Goal: Book appointment/travel/reservation

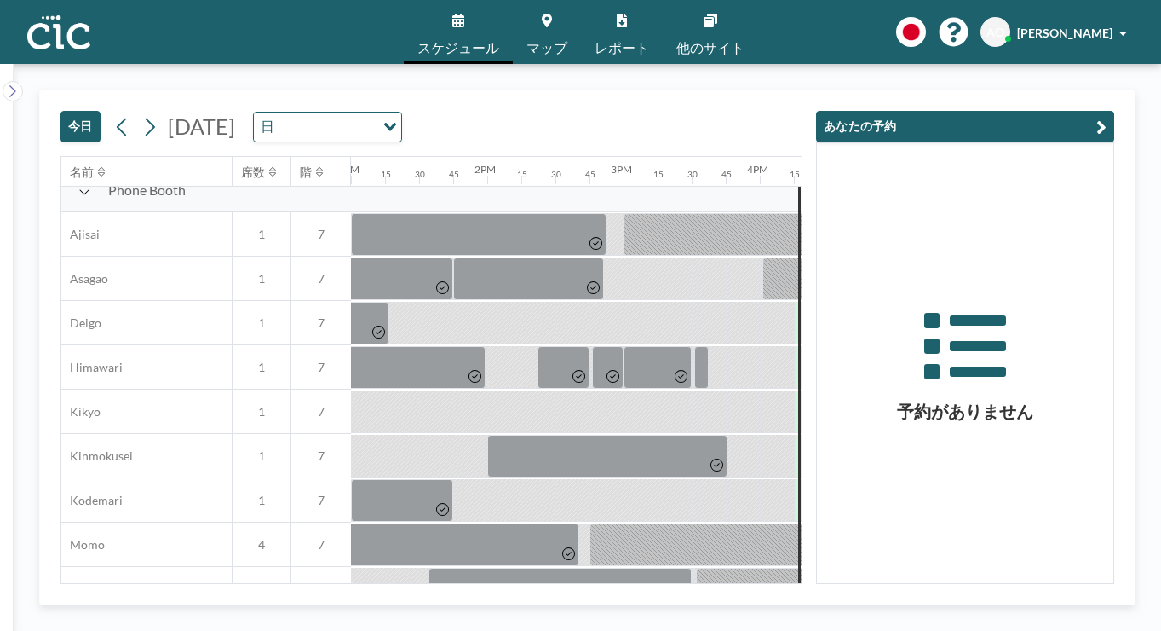
scroll to position [502, 1772]
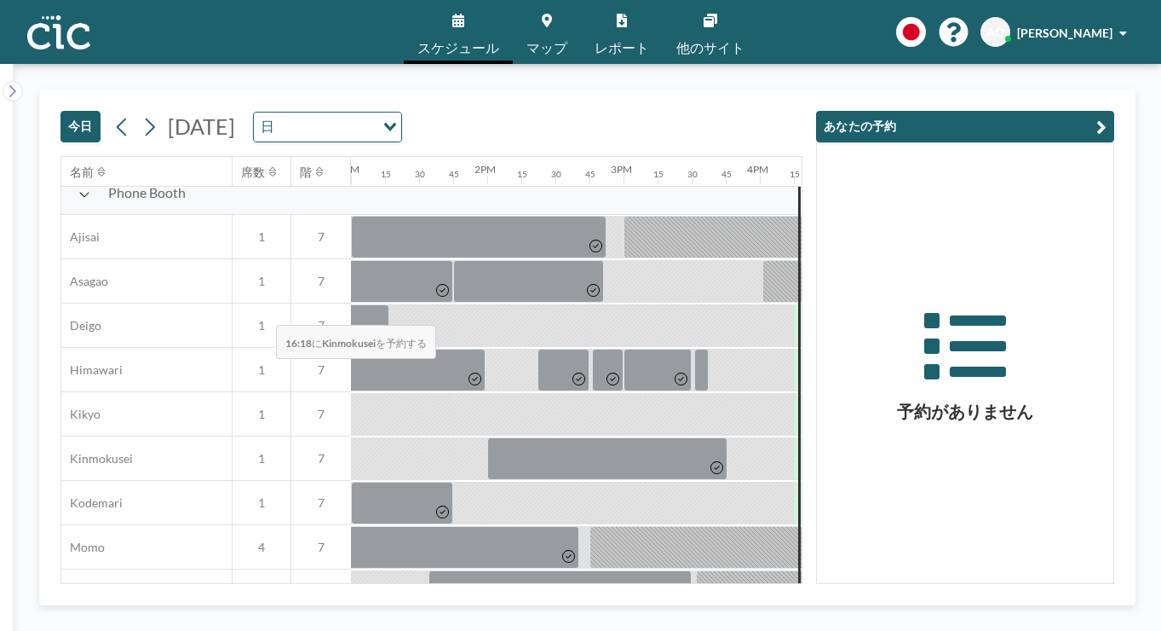
click at [802, 437] on div at bounding box center [815, 458] width 26 height 43
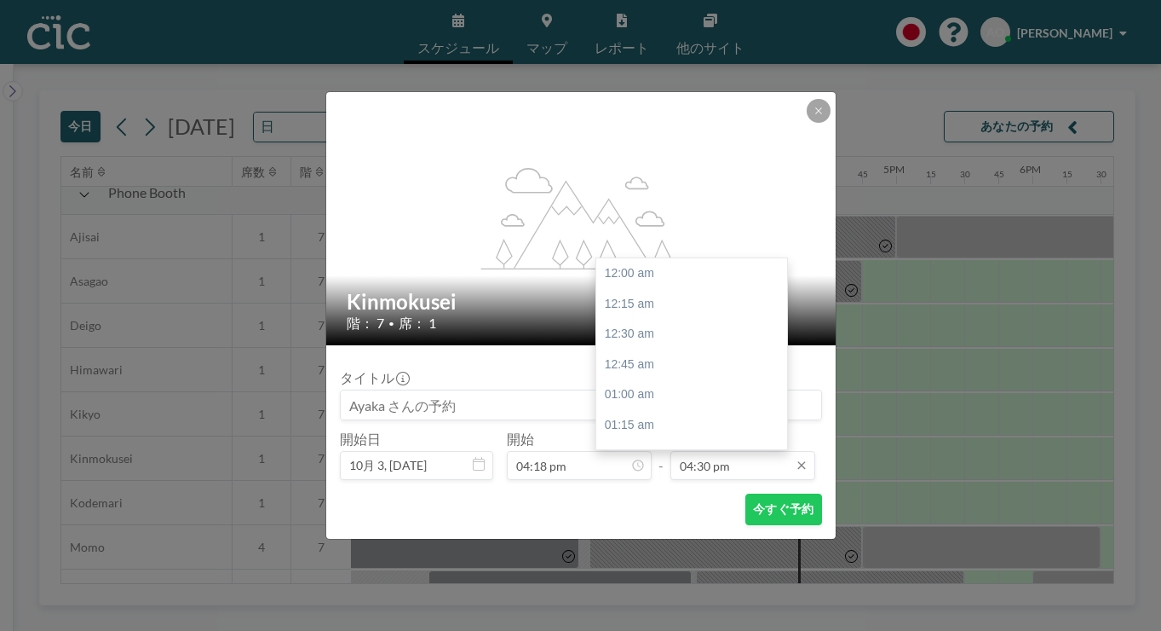
scroll to position [1795, 0]
click at [695, 451] on input "04:30 pm" at bounding box center [743, 465] width 145 height 29
click at [666, 616] on div "05:45 pm" at bounding box center [691, 631] width 191 height 31
click at [700, 451] on input "05:45 pm" at bounding box center [743, 465] width 145 height 29
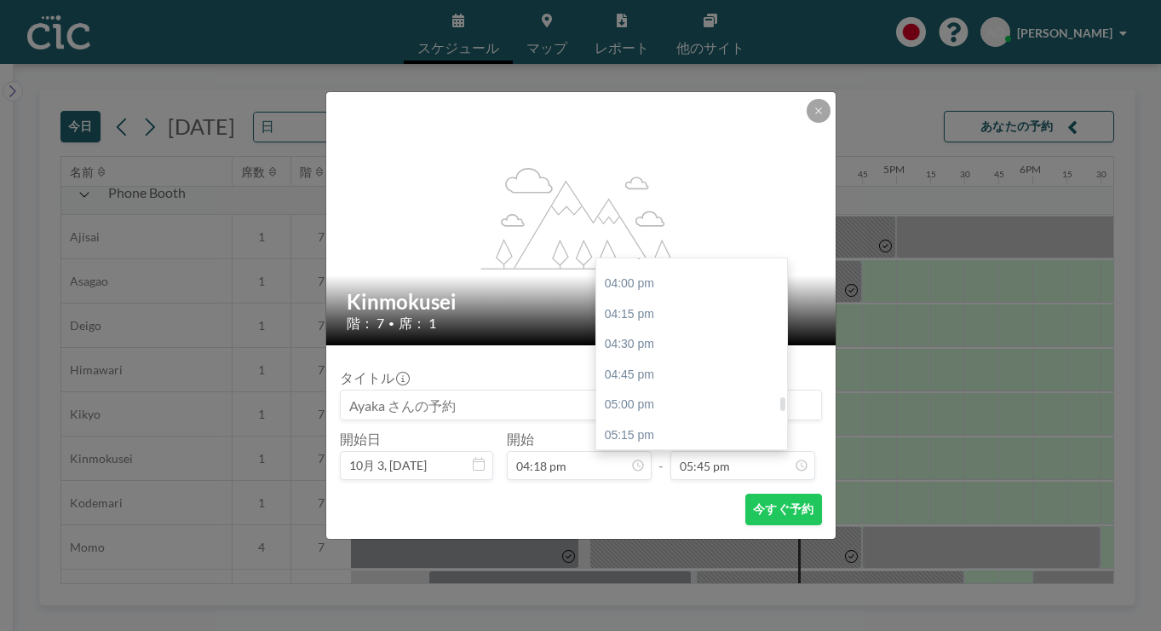
click at [654, 511] on div "06:00 pm" at bounding box center [691, 526] width 191 height 31
type input "06:00 pm"
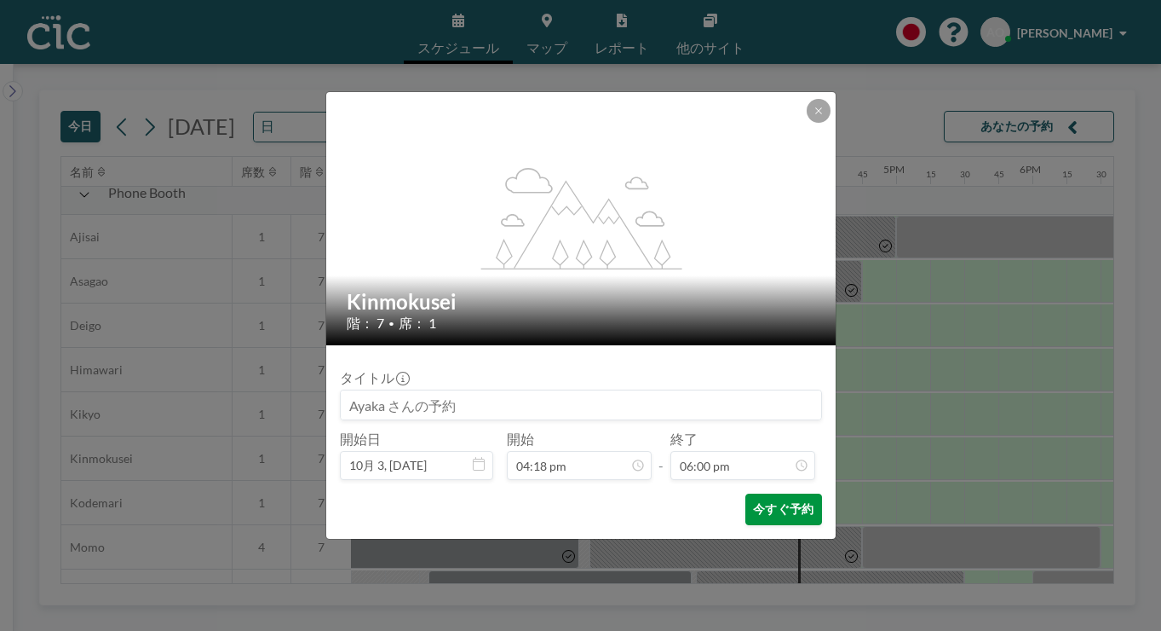
click at [749, 493] on button "今すぐ予約" at bounding box center [784, 509] width 76 height 32
